Goal: Task Accomplishment & Management: Complete application form

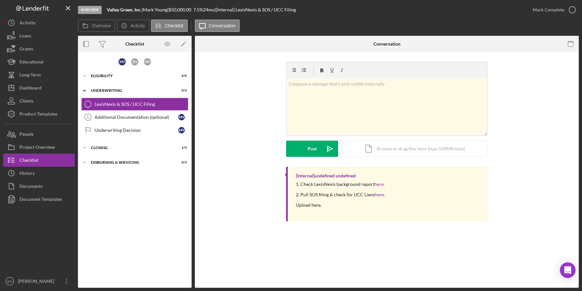
click at [492, 220] on div "[Internal] undefined undefined 1. Check LexisNexis background report here . 2. …" at bounding box center [387, 195] width 365 height 58
click at [126, 72] on div "Icon/Expander Eligibility 6 / 6" at bounding box center [135, 75] width 114 height 13
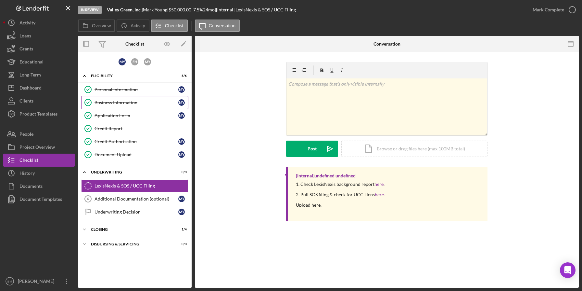
click at [111, 104] on div "Business Information" at bounding box center [137, 102] width 84 height 5
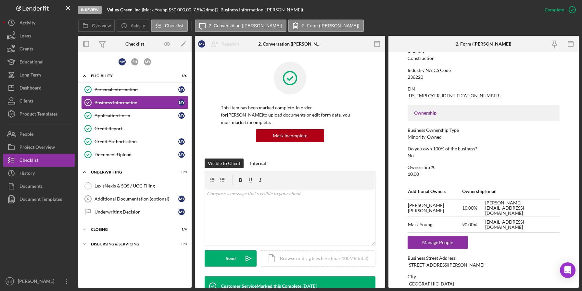
scroll to position [165, 0]
click at [362, 114] on div "This item has been marked complete. In order for Mark Young to upload documents…" at bounding box center [290, 110] width 171 height 97
click at [129, 113] on div "Application Form" at bounding box center [137, 115] width 84 height 5
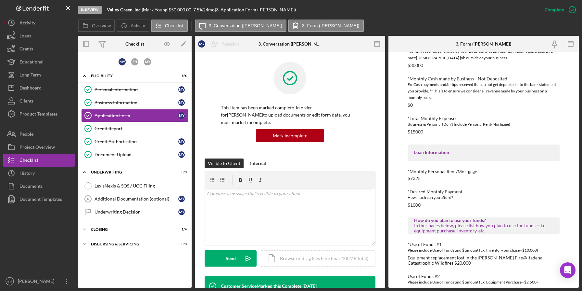
scroll to position [226, 0]
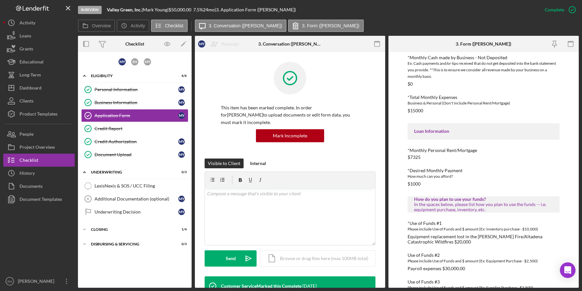
click at [467, 169] on div "*Desired Monthly Payment" at bounding box center [484, 170] width 152 height 5
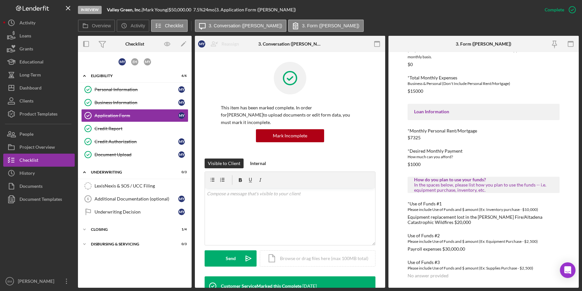
click at [494, 187] on div "In the spaces below, please list how you plan to use the funds -- i.e. equipmen…" at bounding box center [483, 187] width 139 height 10
click at [120, 124] on link "Credit Report Credit Report" at bounding box center [134, 128] width 107 height 13
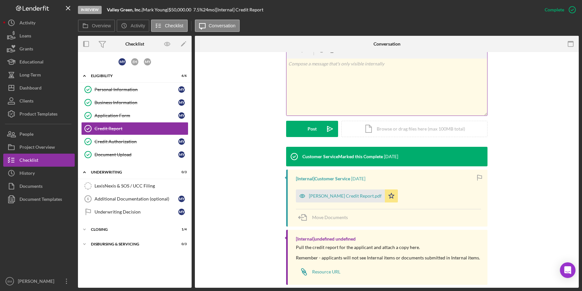
scroll to position [119, 0]
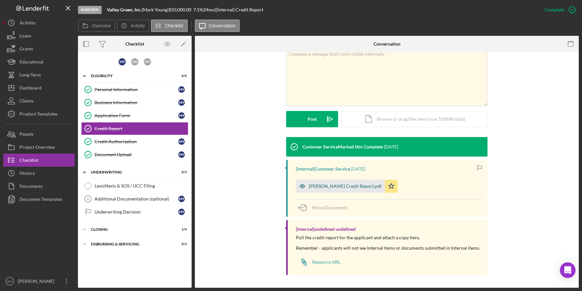
click at [323, 190] on div "Mark Young Credit Report.pdf" at bounding box center [340, 185] width 89 height 13
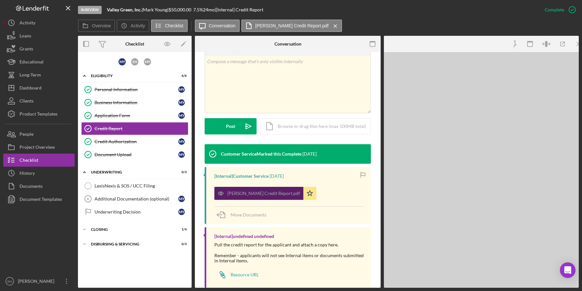
scroll to position [126, 0]
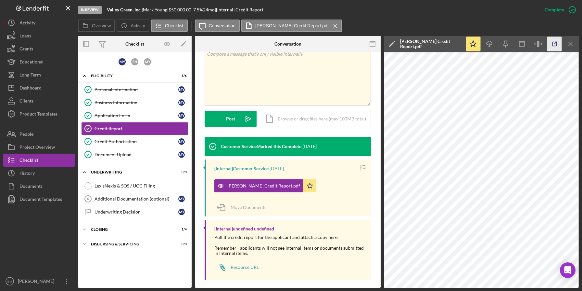
click at [553, 44] on icon "button" at bounding box center [555, 44] width 4 height 4
click at [138, 152] on div "Document Upload" at bounding box center [137, 154] width 84 height 5
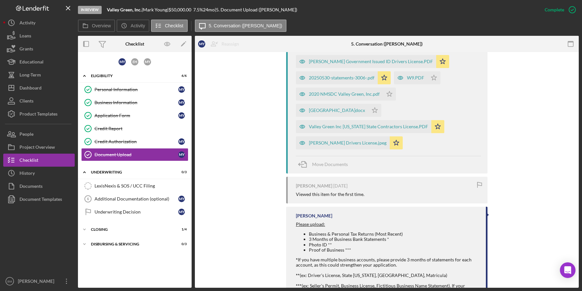
scroll to position [418, 0]
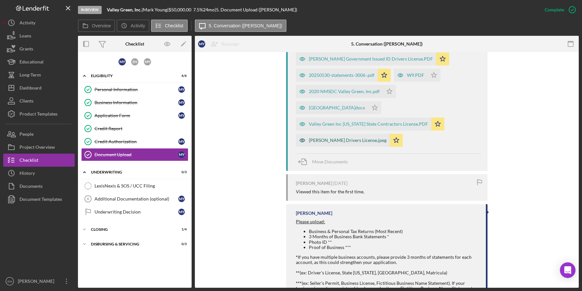
click at [352, 144] on div "Efren Hernandez Drivers License.jpeg" at bounding box center [343, 140] width 94 height 13
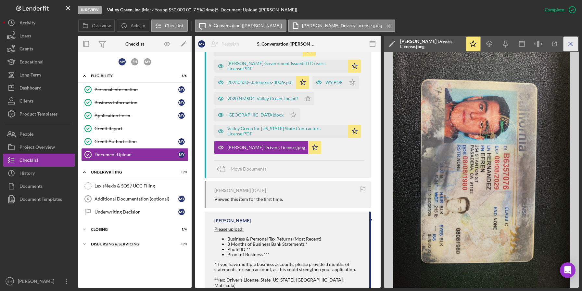
click at [574, 45] on icon "Icon/Menu Close" at bounding box center [571, 44] width 15 height 15
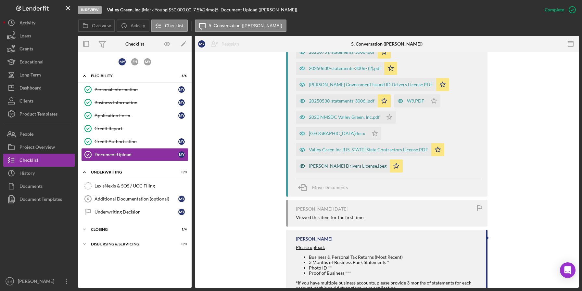
scroll to position [386, 0]
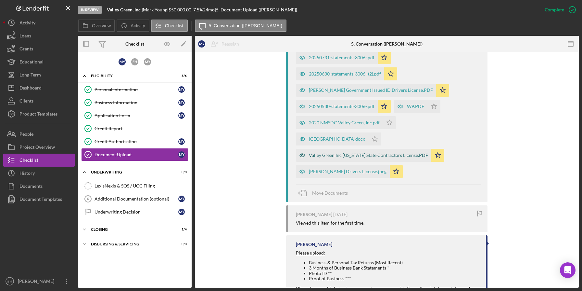
click at [384, 156] on div "Valley Green Inc California State Contractors License.PDF" at bounding box center [368, 154] width 119 height 5
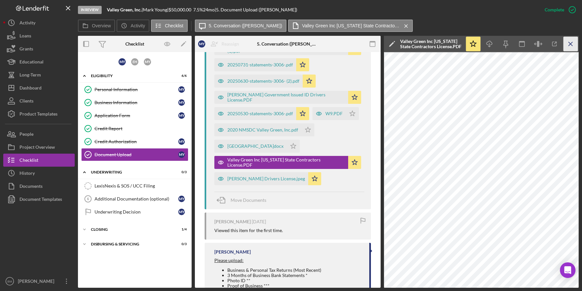
click at [570, 46] on icon "Icon/Menu Close" at bounding box center [571, 44] width 15 height 15
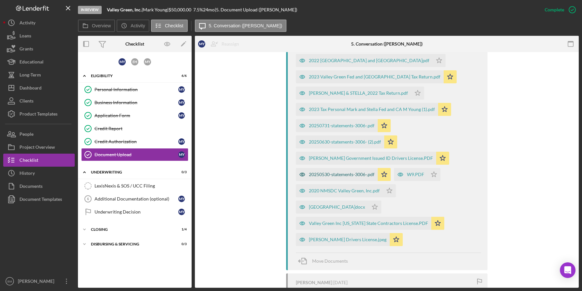
scroll to position [317, 0]
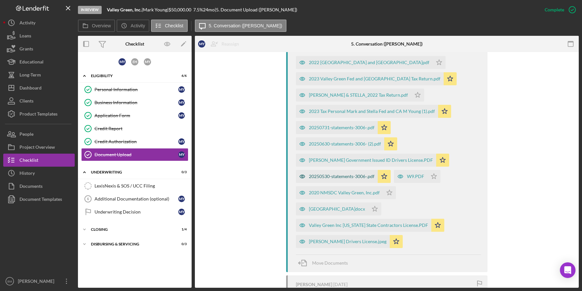
click at [357, 155] on div "Mark Young Government Issued ID Drivers License.PDF" at bounding box center [366, 159] width 140 height 13
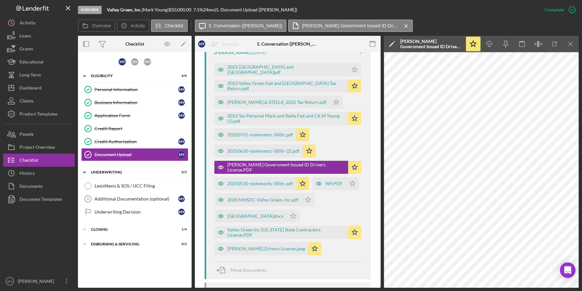
click at [576, 36] on div "Icon/Star Icon/Download Icon/Menu Close" at bounding box center [522, 44] width 114 height 16
click at [569, 45] on line "button" at bounding box center [571, 44] width 4 height 4
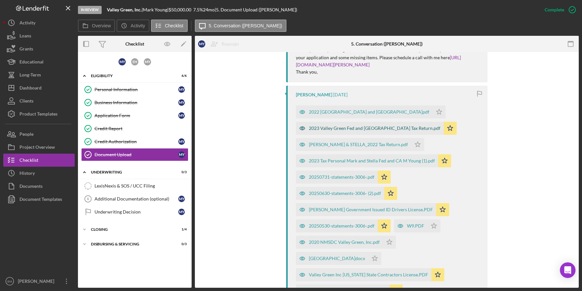
scroll to position [270, 0]
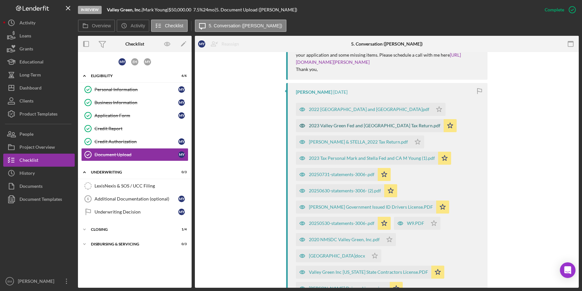
click at [384, 126] on div "2023 Valley Green Fed and CA Tax Return.pdf" at bounding box center [375, 125] width 132 height 5
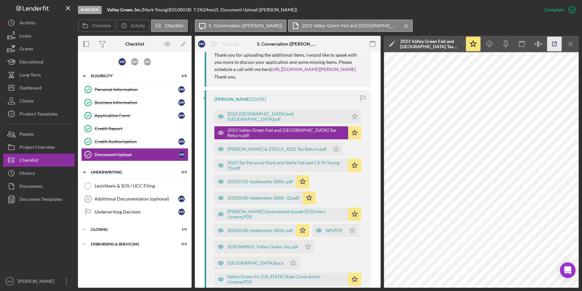
click at [558, 46] on icon "button" at bounding box center [555, 44] width 15 height 15
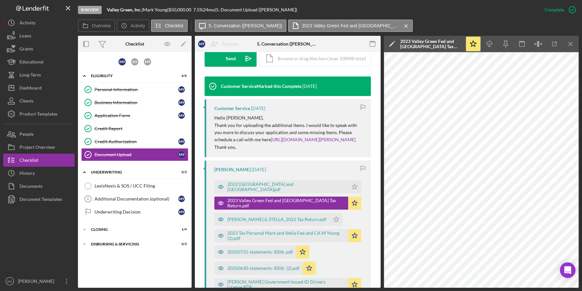
scroll to position [199, 0]
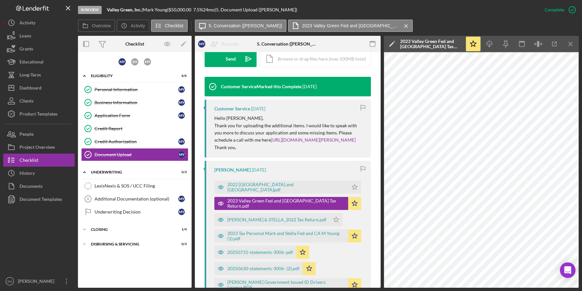
click at [573, 51] on div "Icon/Star Icon/Download Icon/Menu Close" at bounding box center [522, 44] width 114 height 16
click at [573, 43] on icon "Icon/Menu Close" at bounding box center [571, 44] width 15 height 15
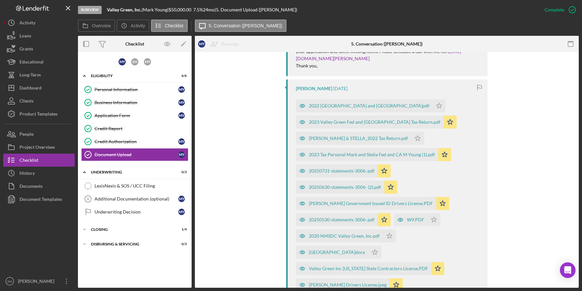
scroll to position [274, 0]
click at [330, 155] on div "2023 Tax Personal Mark and Stella Fed and CA M Young (1).pdf" at bounding box center [372, 153] width 126 height 5
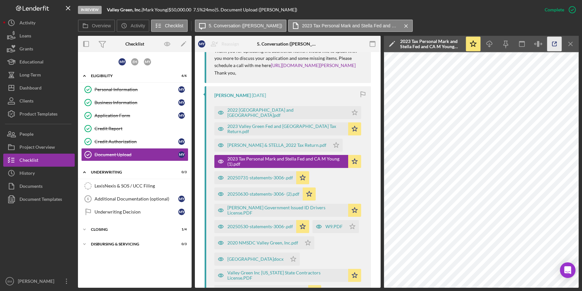
click at [554, 38] on icon "button" at bounding box center [555, 44] width 15 height 15
click at [577, 44] on icon "Icon/Menu Close" at bounding box center [571, 44] width 15 height 15
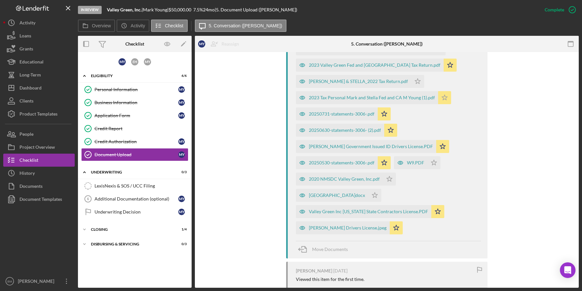
scroll to position [332, 0]
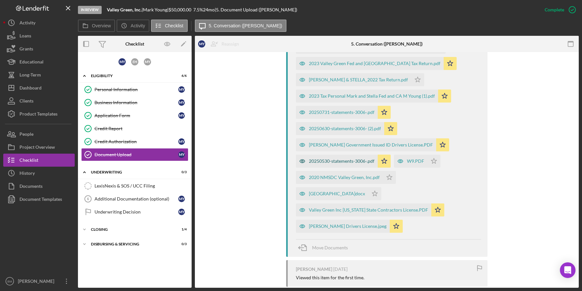
click at [334, 156] on div "20250530-statements-3006-.pdf" at bounding box center [337, 160] width 82 height 13
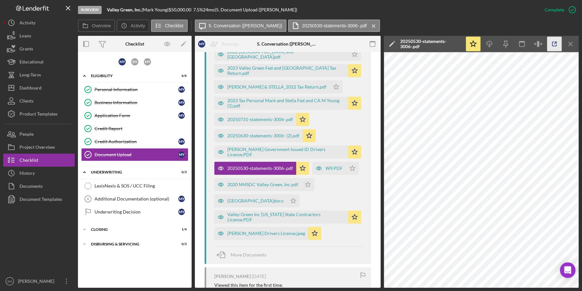
click at [550, 46] on icon "button" at bounding box center [555, 44] width 15 height 15
click at [575, 41] on icon "Icon/Menu Close" at bounding box center [571, 44] width 15 height 15
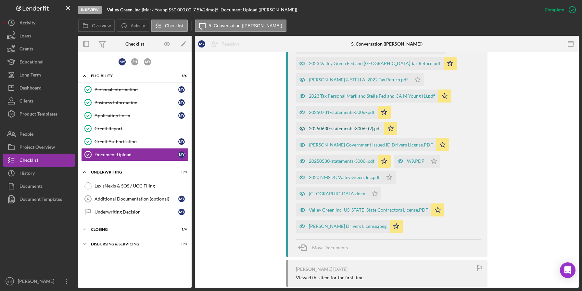
click at [339, 123] on div "20250630-statements-3006- (2).pdf" at bounding box center [340, 128] width 88 height 13
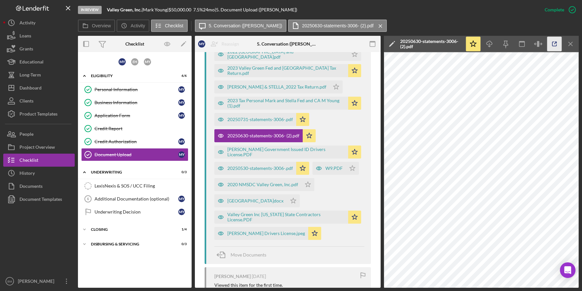
click at [554, 44] on icon "button" at bounding box center [555, 44] width 15 height 15
click at [575, 39] on icon "Icon/Menu Close" at bounding box center [571, 44] width 15 height 15
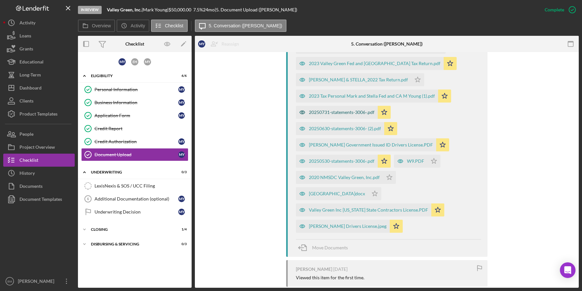
click at [344, 106] on div "20250731-statements-3006-.pdf" at bounding box center [337, 112] width 82 height 13
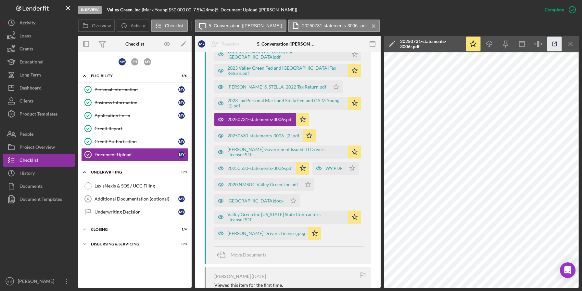
click at [557, 47] on icon "button" at bounding box center [555, 44] width 15 height 15
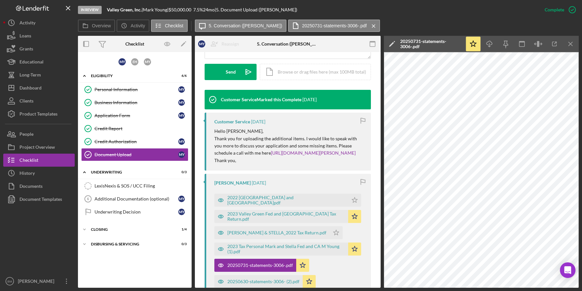
scroll to position [185, 0]
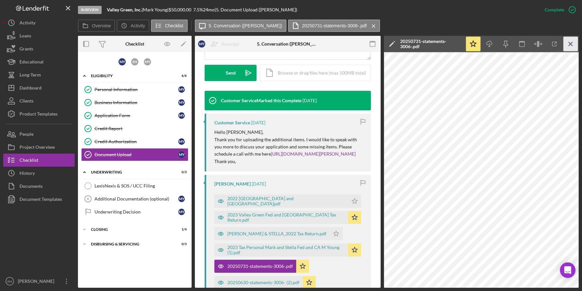
click at [570, 47] on icon "Icon/Menu Close" at bounding box center [571, 44] width 15 height 15
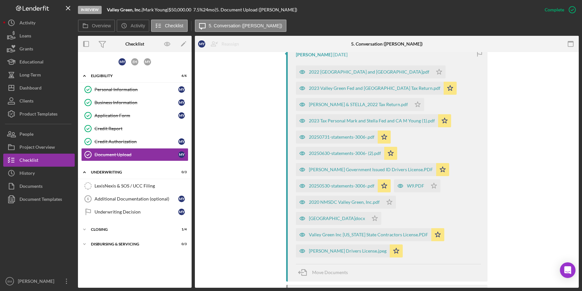
scroll to position [307, 0]
click at [343, 208] on div "2020 NMSDC Valley Green, Inc.pdf" at bounding box center [339, 202] width 87 height 13
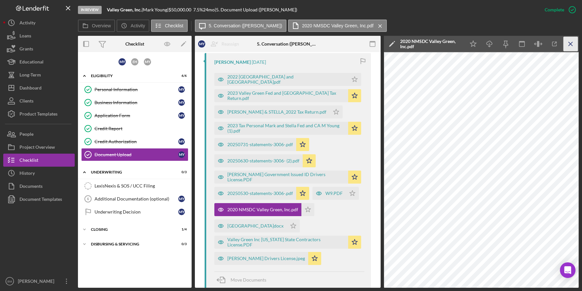
click at [566, 46] on icon "Icon/Menu Close" at bounding box center [571, 44] width 15 height 15
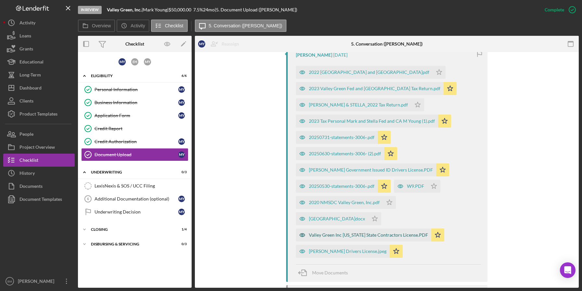
click at [331, 236] on div "Valley Green Inc California State Contractors License.PDF" at bounding box center [368, 234] width 119 height 5
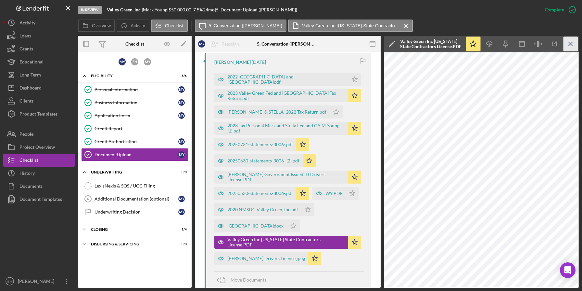
click at [576, 43] on icon "Icon/Menu Close" at bounding box center [571, 44] width 15 height 15
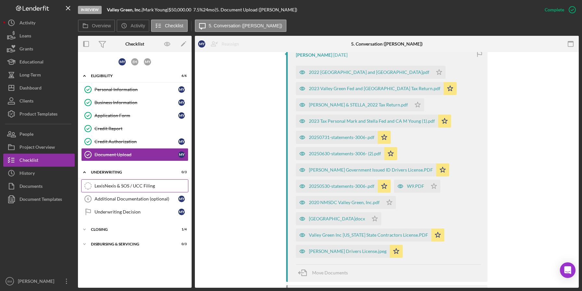
click at [129, 188] on div "LexisNexis & SOS / UCC Filing" at bounding box center [142, 185] width 94 height 5
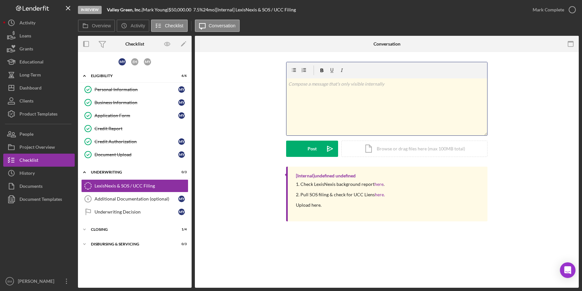
click at [370, 109] on div "v Color teal Color pink Remove color Add row above Add row below Add column bef…" at bounding box center [387, 106] width 201 height 57
click at [386, 152] on div "Icon/Document Browse or drag files here (max 100MB total) Tap to choose files o…" at bounding box center [415, 148] width 146 height 16
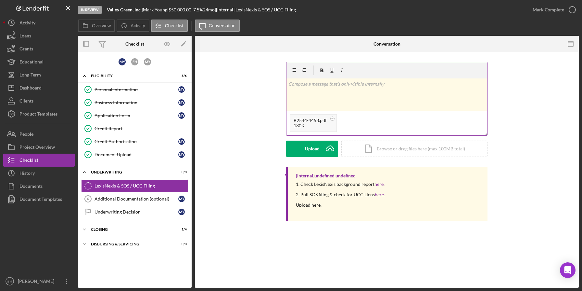
click at [354, 92] on div "v Color teal Color pink Remove color Add row above Add row below Add column bef…" at bounding box center [387, 94] width 201 height 32
click at [323, 148] on icon "Icon/icon-invite-send" at bounding box center [330, 148] width 16 height 16
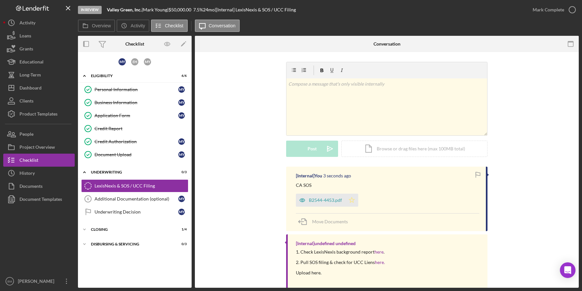
click at [352, 202] on icon "Icon/Star" at bounding box center [351, 199] width 13 height 13
click at [549, 12] on div "Mark Complete" at bounding box center [549, 9] width 32 height 13
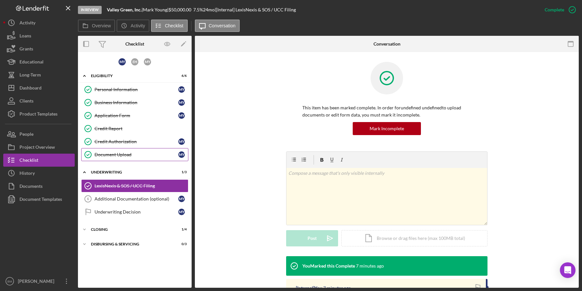
click at [116, 156] on div "Document Upload" at bounding box center [137, 154] width 84 height 5
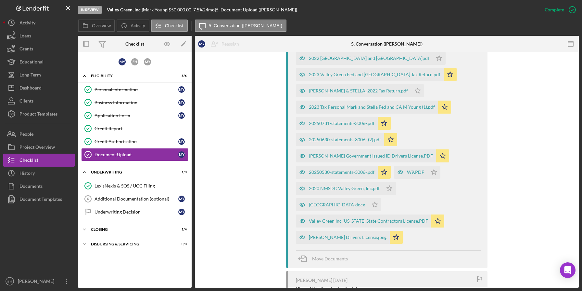
scroll to position [323, 0]
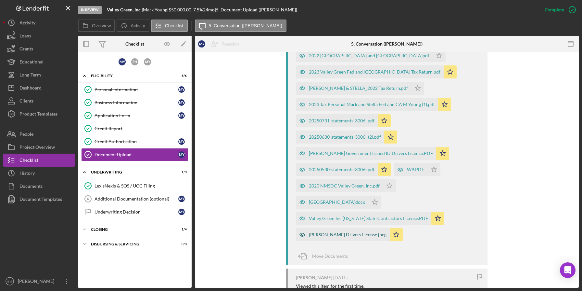
click at [345, 230] on div "Efren Hernandez Drivers License.jpeg" at bounding box center [343, 234] width 94 height 13
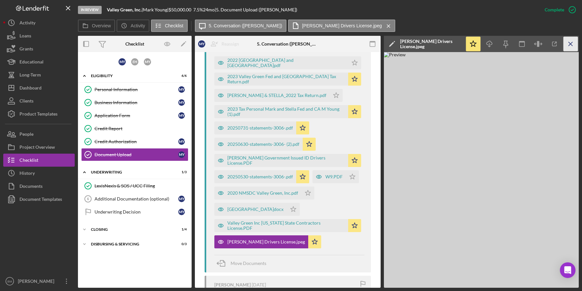
click at [574, 41] on icon "Icon/Menu Close" at bounding box center [571, 44] width 15 height 15
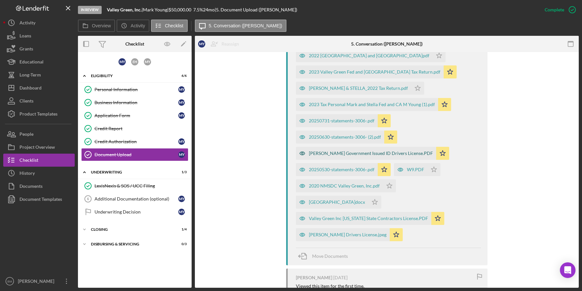
click at [402, 150] on div "Mark Young Government Issued ID Drivers License.PDF" at bounding box center [366, 153] width 140 height 13
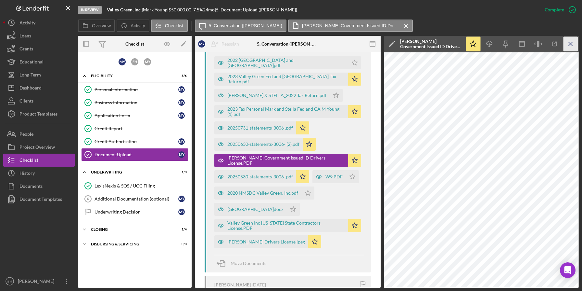
click at [569, 46] on icon "Icon/Menu Close" at bounding box center [571, 44] width 15 height 15
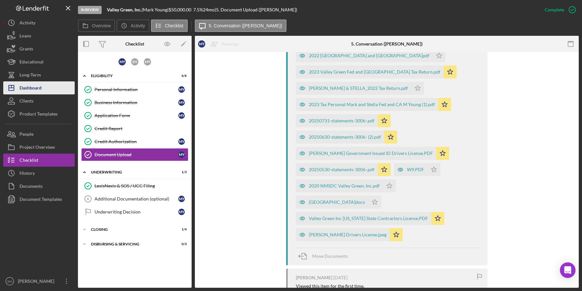
click at [45, 87] on button "Icon/Dashboard Dashboard" at bounding box center [39, 87] width 72 height 13
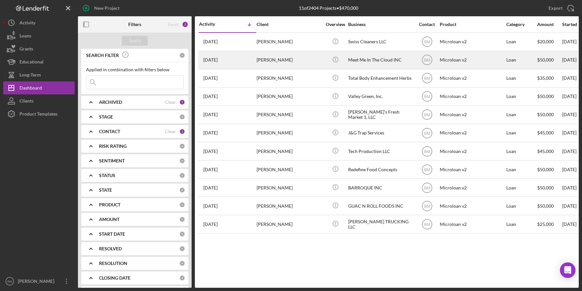
click at [393, 56] on div "Meet Me In The Cloud INC" at bounding box center [380, 59] width 65 height 17
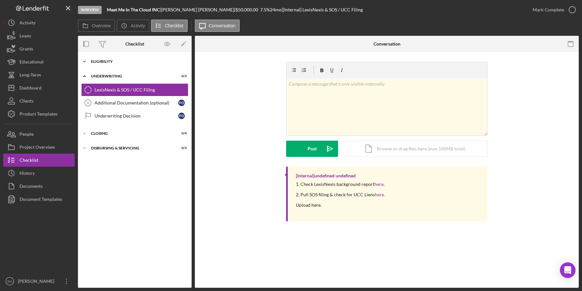
click at [121, 61] on div "Eligibility" at bounding box center [137, 61] width 93 height 4
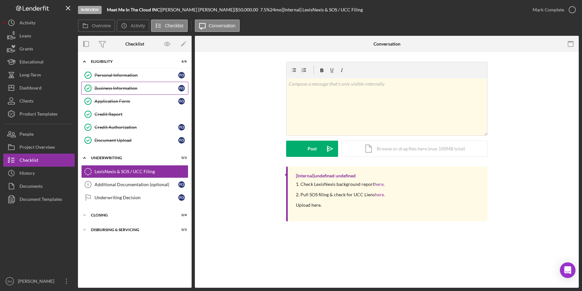
click at [122, 86] on div "Business Information" at bounding box center [137, 87] width 84 height 5
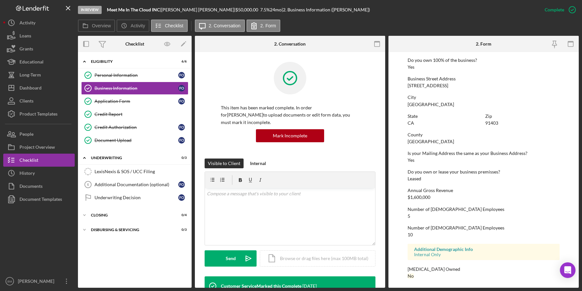
scroll to position [254, 0]
click at [365, 86] on div "This item has been marked complete. In order for Felix Imagbe Odigie to upload …" at bounding box center [290, 110] width 171 height 97
click at [349, 129] on div "Mark Incomplete" at bounding box center [290, 135] width 138 height 13
click at [146, 99] on div "Application Form" at bounding box center [137, 100] width 84 height 5
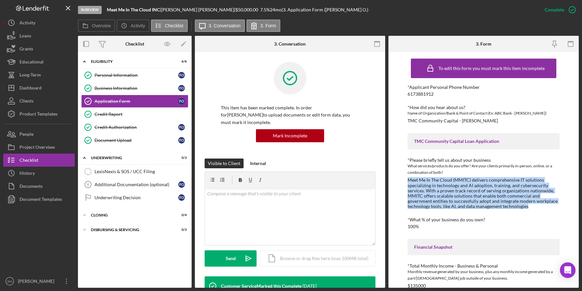
drag, startPoint x: 528, startPoint y: 204, endPoint x: 401, endPoint y: 179, distance: 129.6
click at [401, 179] on div "To edit this form you must mark this item incomplete *Applicant Personal Phone …" at bounding box center [484, 169] width 190 height 235
copy div "Meet Me In The Cloud (MMITC) delivers comprehensive IT solutions specializing i…"
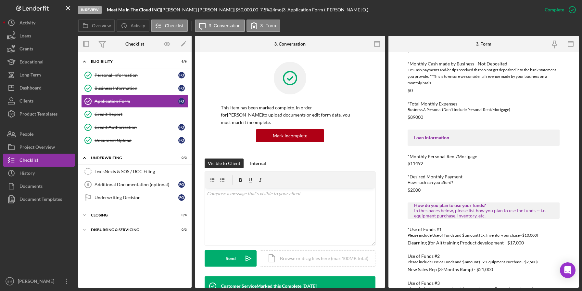
scroll to position [237, 0]
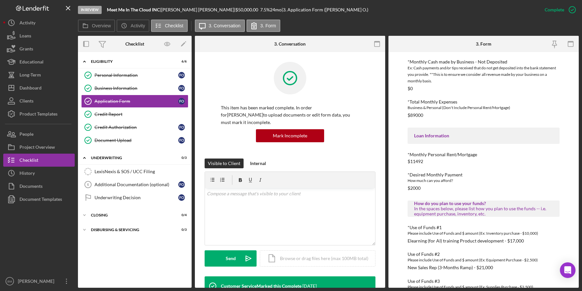
click at [424, 130] on div "Loan Information" at bounding box center [484, 135] width 152 height 16
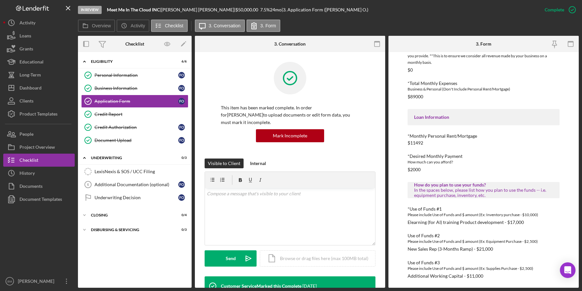
scroll to position [255, 0]
click at [456, 168] on div "*Desired Monthly Payment How much can you afford? $2000" at bounding box center [484, 163] width 152 height 19
click at [481, 198] on div "In the spaces below, please list how you plan to use the funds -- i.e. equipmen…" at bounding box center [483, 193] width 139 height 10
click at [137, 114] on div "Credit Report" at bounding box center [142, 113] width 94 height 5
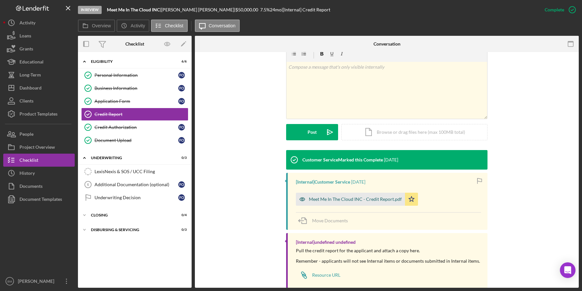
click at [331, 204] on div "Meet Me In The Cloud INC - Credit Report.pdf" at bounding box center [350, 198] width 109 height 13
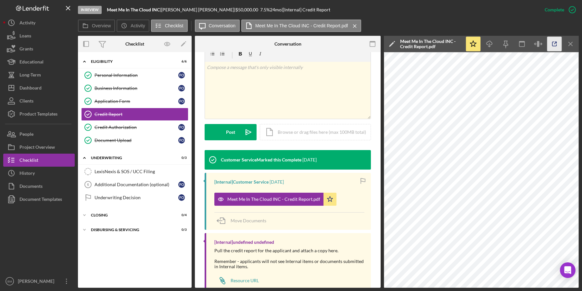
click at [553, 44] on icon "button" at bounding box center [555, 44] width 15 height 15
click at [153, 143] on link "Document Upload Document Upload F O" at bounding box center [134, 140] width 107 height 13
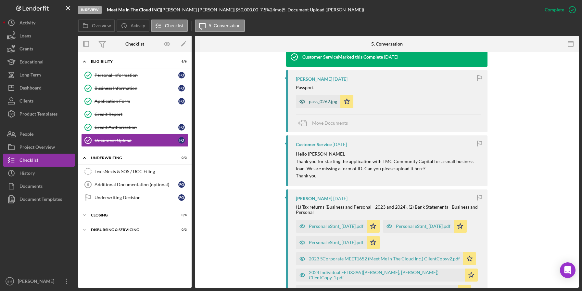
click at [318, 100] on div "pass_0262.jpg" at bounding box center [323, 101] width 28 height 5
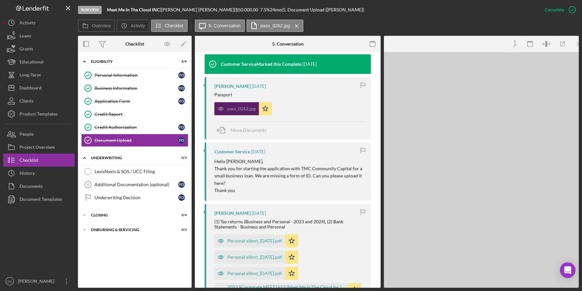
scroll to position [229, 0]
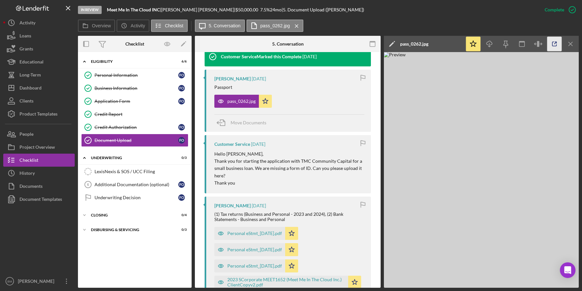
click at [555, 39] on icon "button" at bounding box center [555, 44] width 15 height 15
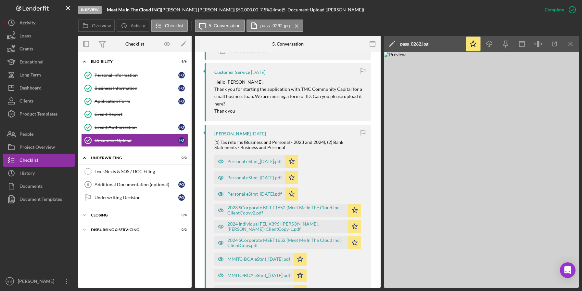
scroll to position [302, 0]
click at [570, 47] on icon "Icon/Menu Close" at bounding box center [571, 44] width 15 height 15
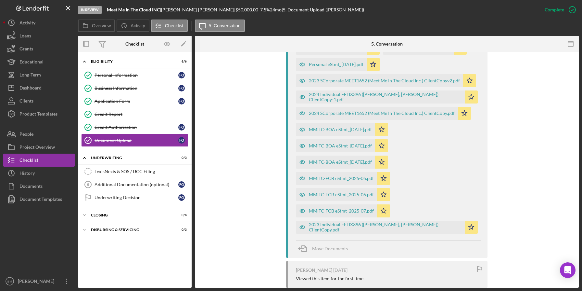
scroll to position [398, 0]
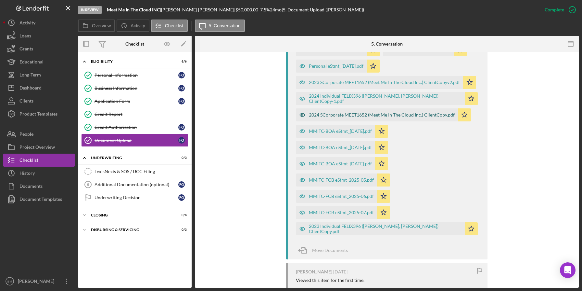
click at [425, 117] on div "2024 SCorporate MEET1652 (Meet Me In The Cloud Inc.) ClientCopy.pdf" at bounding box center [382, 114] width 146 height 5
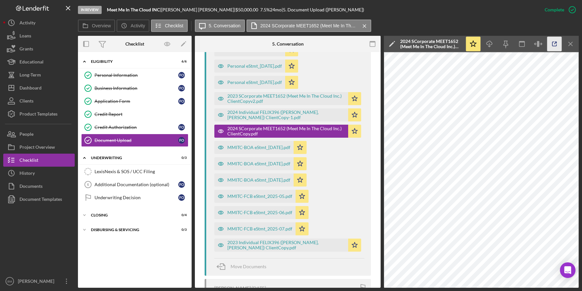
click at [557, 42] on icon "button" at bounding box center [555, 44] width 15 height 15
click at [276, 121] on div "2024 Individual FELIX396 ([PERSON_NAME], [PERSON_NAME]) ClientCopy-1.pdf" at bounding box center [282, 114] width 134 height 13
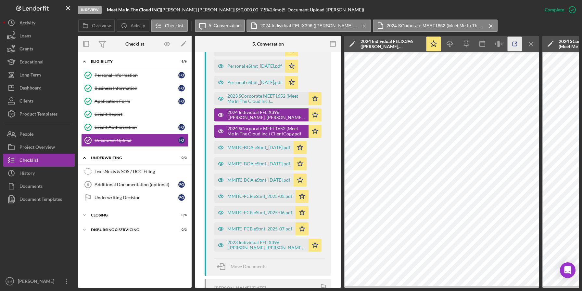
click at [516, 39] on icon "button" at bounding box center [515, 44] width 15 height 15
click at [529, 43] on icon "Icon/Menu Close" at bounding box center [531, 44] width 15 height 15
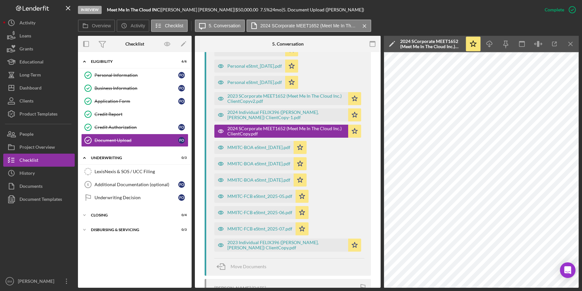
click at [580, 41] on div "In Review Meet Me In The Cloud INC | Felix Imagbe Odigie | $50,000.00 7.5 % 24 …" at bounding box center [291, 145] width 582 height 291
click at [575, 42] on icon "Icon/Menu Close" at bounding box center [571, 44] width 15 height 15
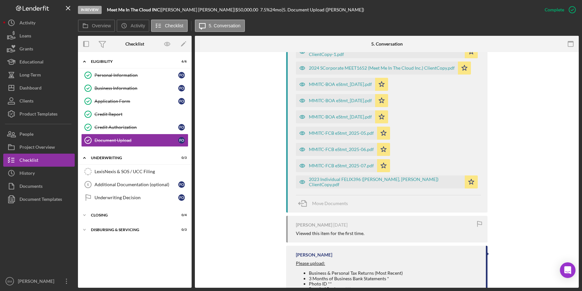
scroll to position [444, 0]
click at [357, 87] on div "MMITC-BOA eStmt_[DATE].pdf" at bounding box center [340, 84] width 63 height 5
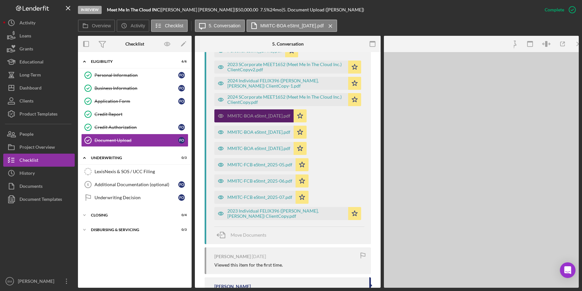
scroll to position [459, 0]
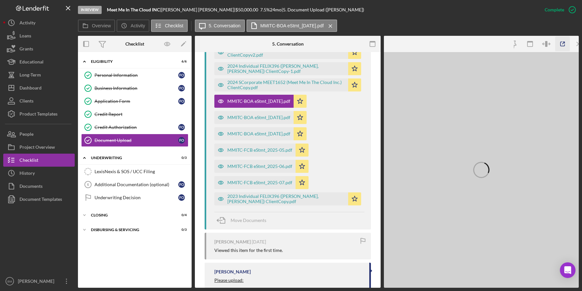
click at [559, 44] on icon "button" at bounding box center [563, 44] width 15 height 15
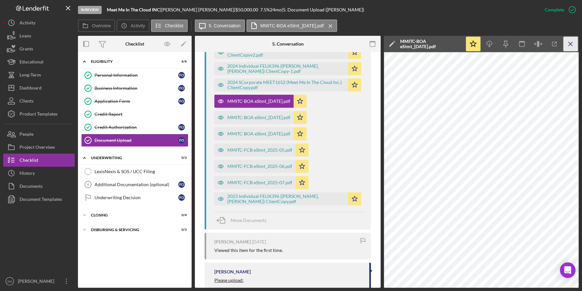
click at [572, 44] on icon "Icon/Menu Close" at bounding box center [571, 44] width 15 height 15
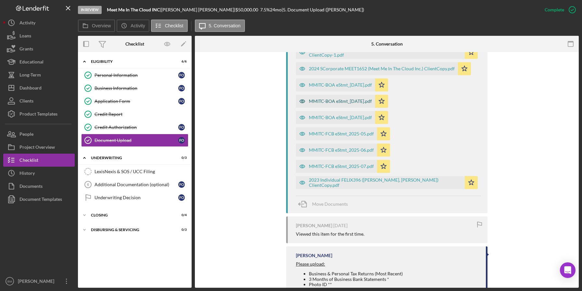
click at [357, 104] on div "MMITC-BOA eStmt_[DATE].pdf" at bounding box center [340, 100] width 63 height 5
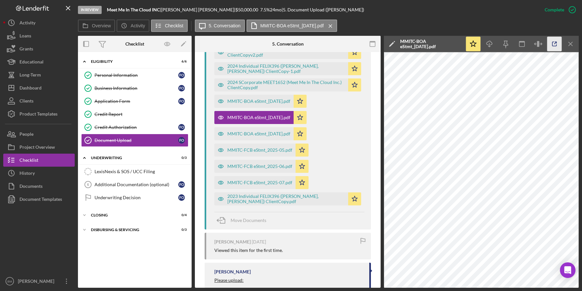
click at [551, 46] on icon "button" at bounding box center [555, 44] width 15 height 15
click at [573, 47] on icon "Icon/Menu Close" at bounding box center [571, 44] width 15 height 15
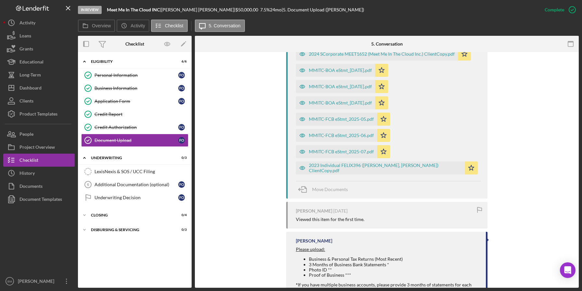
scroll to position [444, 0]
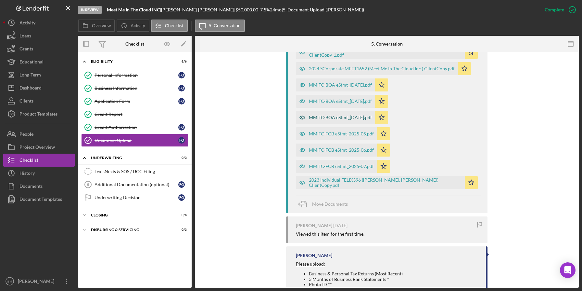
click at [368, 120] on div "MMITC-BOA eStmt_[DATE].pdf" at bounding box center [340, 117] width 63 height 5
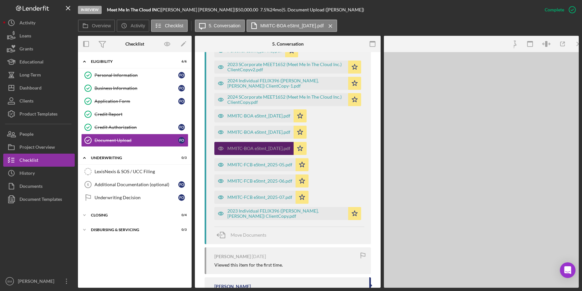
scroll to position [459, 0]
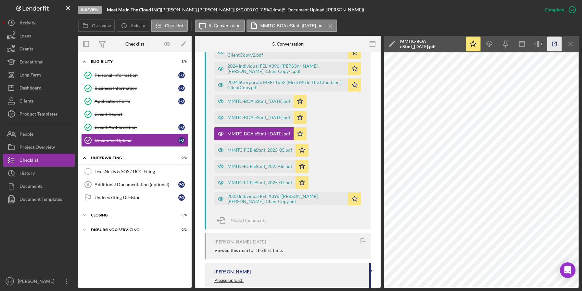
click at [551, 48] on icon "button" at bounding box center [555, 44] width 15 height 15
click at [573, 48] on icon "Icon/Menu Close" at bounding box center [571, 44] width 15 height 15
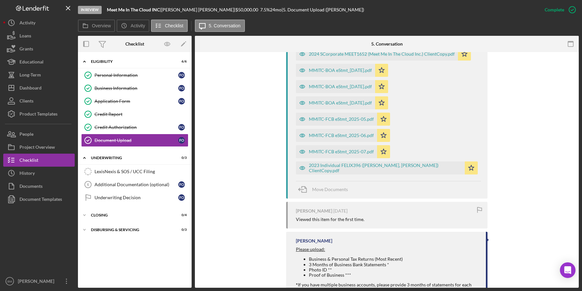
scroll to position [444, 0]
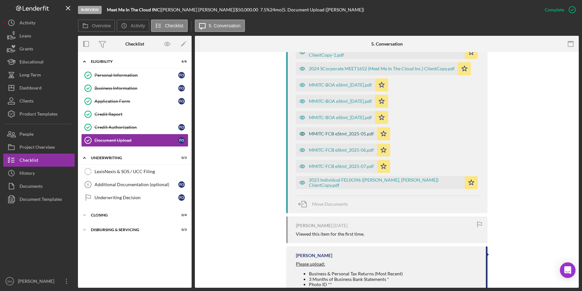
click at [348, 140] on div "MMITC-FCB eStmt_2025-05.pdf" at bounding box center [336, 133] width 81 height 13
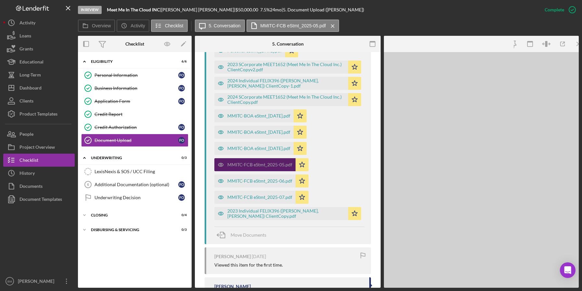
scroll to position [459, 0]
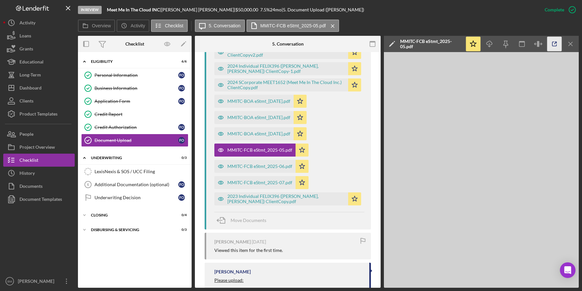
click at [552, 43] on icon "button" at bounding box center [555, 44] width 15 height 15
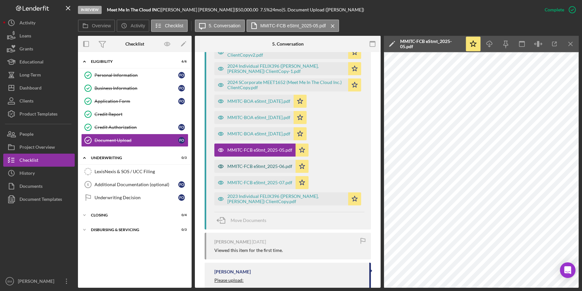
click at [264, 168] on div "MMITC-FCB eStmt_2025-06.pdf" at bounding box center [260, 165] width 65 height 5
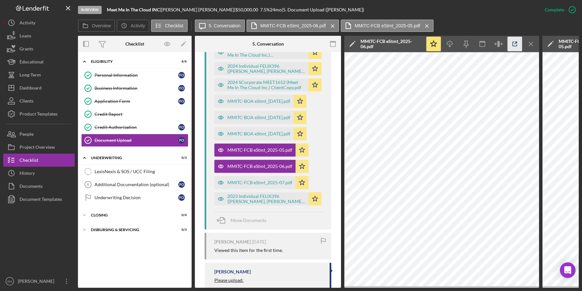
click at [513, 48] on icon "button" at bounding box center [515, 44] width 15 height 15
click at [265, 177] on div "MMITC-FCB eStmt_2025-07.pdf" at bounding box center [255, 182] width 81 height 13
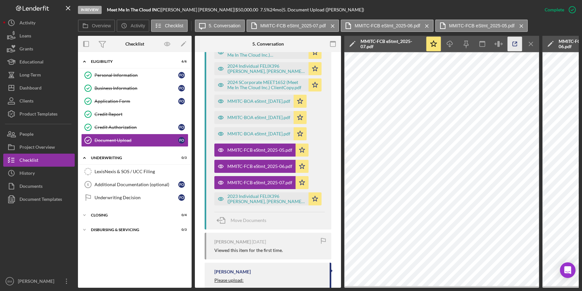
click at [514, 44] on icon "button" at bounding box center [515, 44] width 15 height 15
click at [532, 51] on div "Icon/Star Icon/Download Icon/Menu Close" at bounding box center [483, 44] width 114 height 16
click at [532, 48] on icon "Icon/Menu Close" at bounding box center [531, 44] width 15 height 15
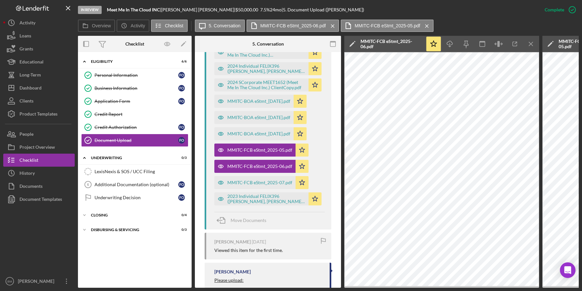
click at [532, 48] on icon "Icon/Menu Close" at bounding box center [531, 44] width 15 height 15
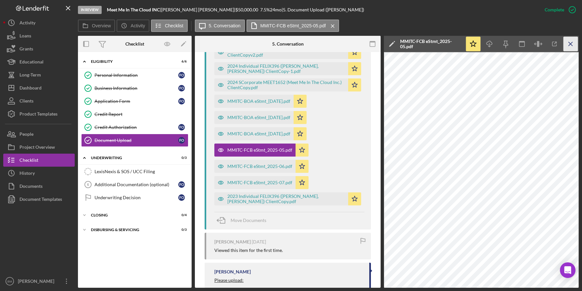
click at [576, 39] on icon "Icon/Menu Close" at bounding box center [571, 44] width 15 height 15
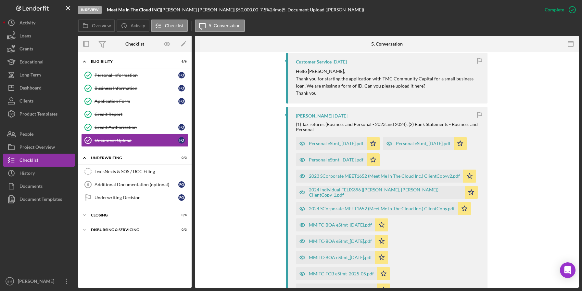
scroll to position [304, 0]
click at [358, 145] on div "Personal eStmt_[DATE].pdf" at bounding box center [336, 143] width 55 height 5
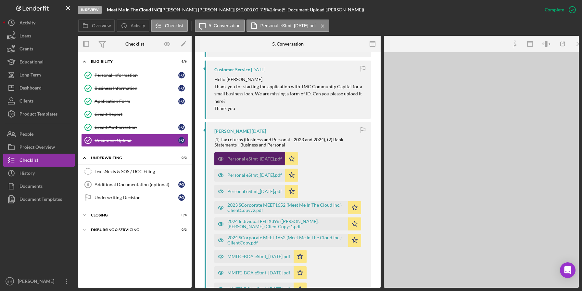
scroll to position [311, 0]
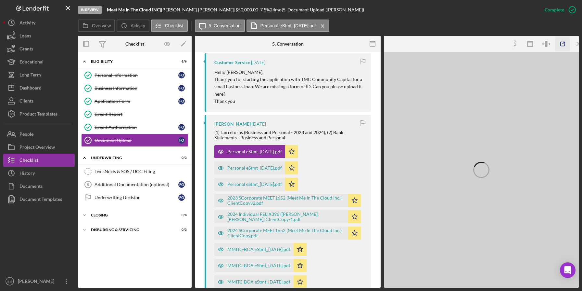
click at [556, 44] on icon "button" at bounding box center [563, 44] width 15 height 15
click at [264, 169] on div "Personal eStmt_[DATE].pdf" at bounding box center [255, 167] width 55 height 5
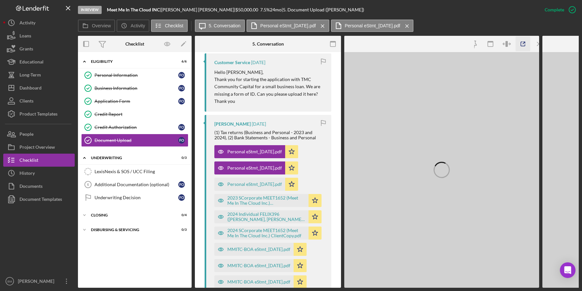
click at [522, 42] on icon "button" at bounding box center [523, 44] width 15 height 15
click at [275, 183] on div "Personal eStmt_[DATE].pdf" at bounding box center [255, 183] width 55 height 5
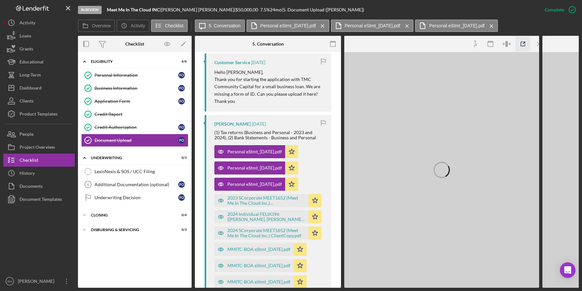
click at [517, 48] on icon "button" at bounding box center [523, 44] width 15 height 15
